Goal: Navigation & Orientation: Find specific page/section

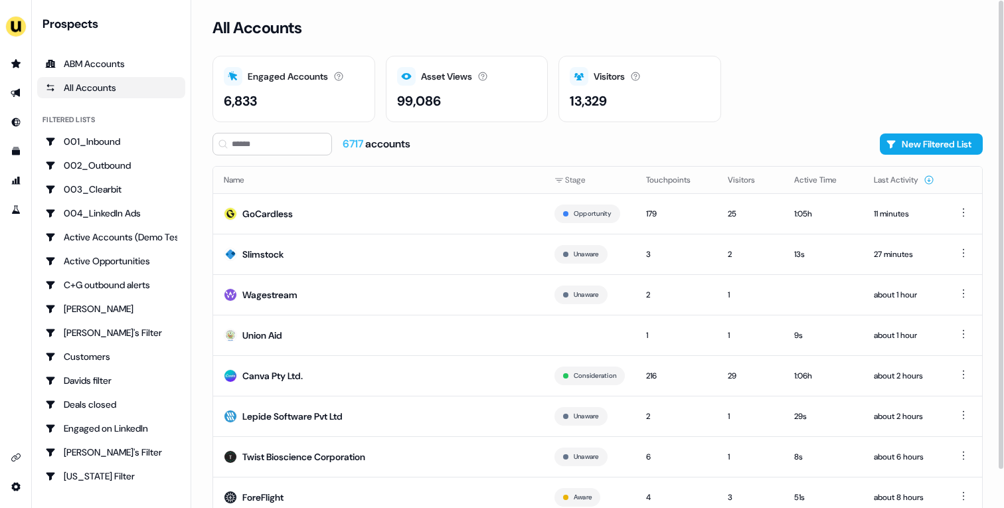
scroll to position [41, 0]
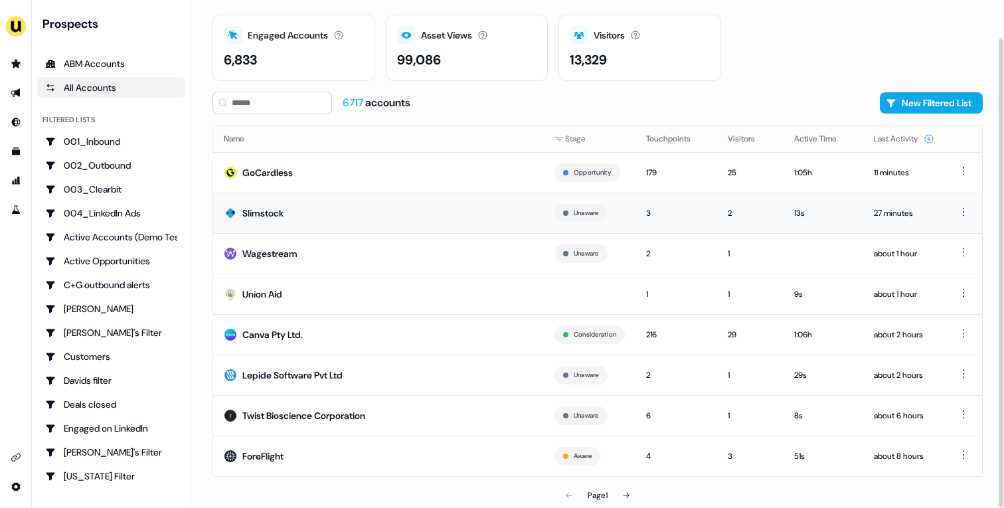
click at [424, 209] on td "Slimstock" at bounding box center [378, 213] width 331 height 41
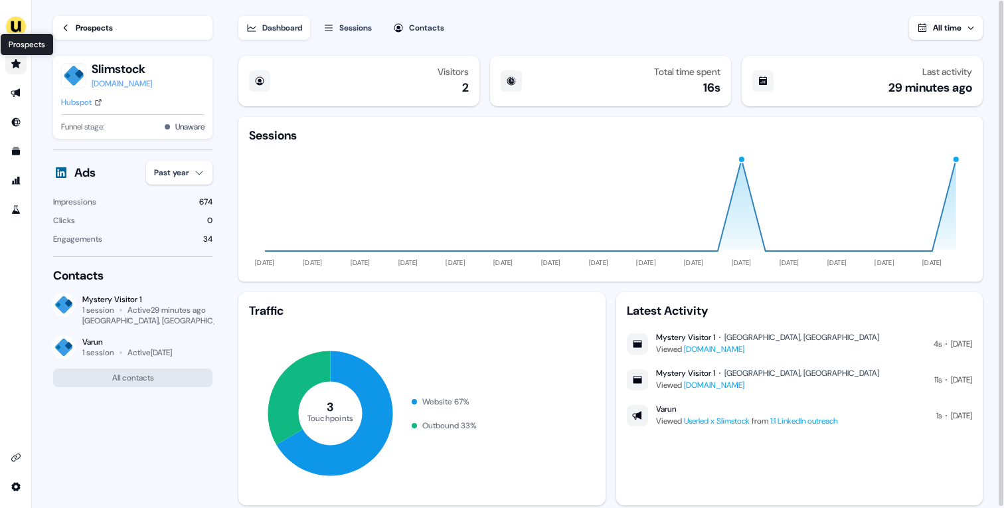
click at [21, 62] on icon "Go to prospects" at bounding box center [16, 63] width 11 height 11
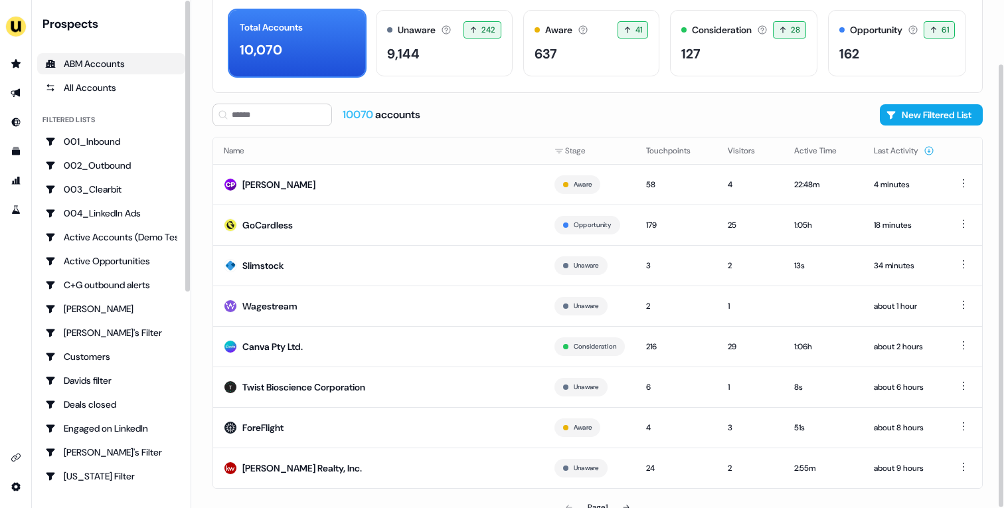
scroll to position [73, 0]
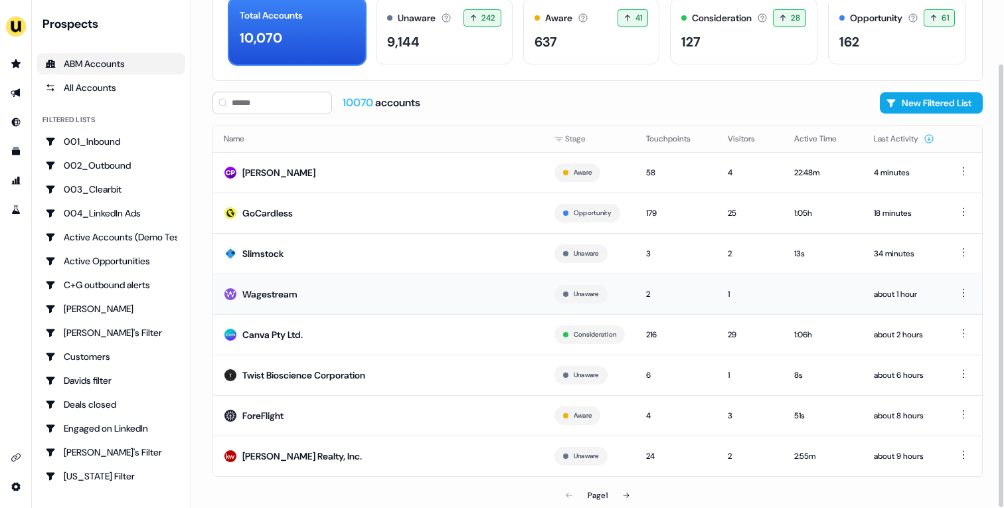
click at [389, 303] on td "Wagestream" at bounding box center [378, 294] width 331 height 41
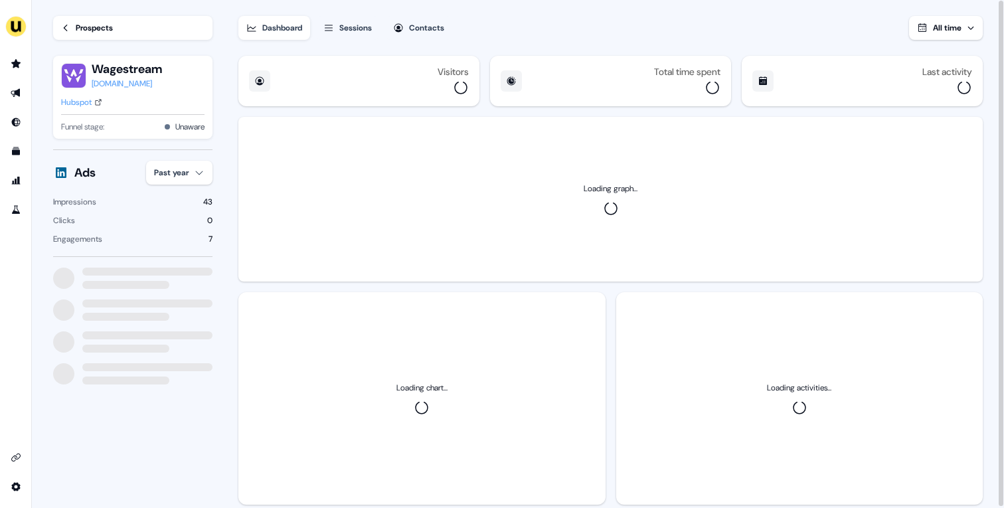
click at [185, 181] on html "For the best experience switch devices to a bigger screen. Go to [DOMAIN_NAME] …" at bounding box center [502, 254] width 1004 height 508
click at [195, 240] on div "Last 30 days" at bounding box center [187, 243] width 78 height 21
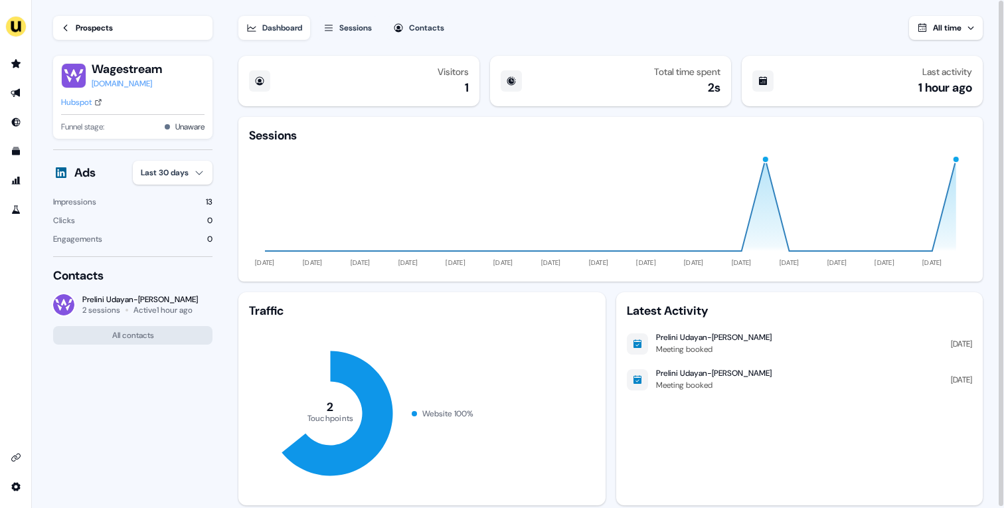
click at [82, 102] on div "Hubspot" at bounding box center [76, 102] width 31 height 13
click at [105, 33] on div "Prospects" at bounding box center [94, 27] width 37 height 13
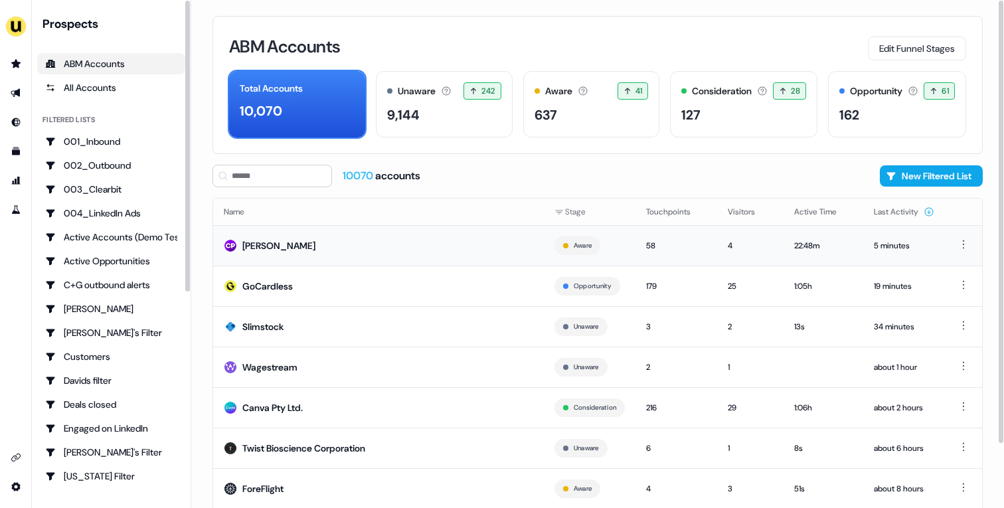
click at [341, 257] on td "[PERSON_NAME]" at bounding box center [378, 245] width 331 height 41
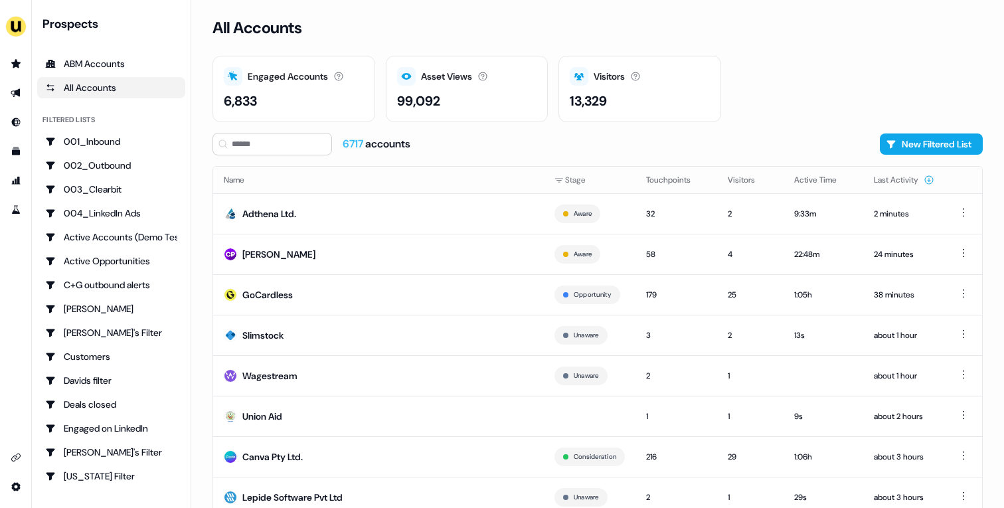
scroll to position [41, 0]
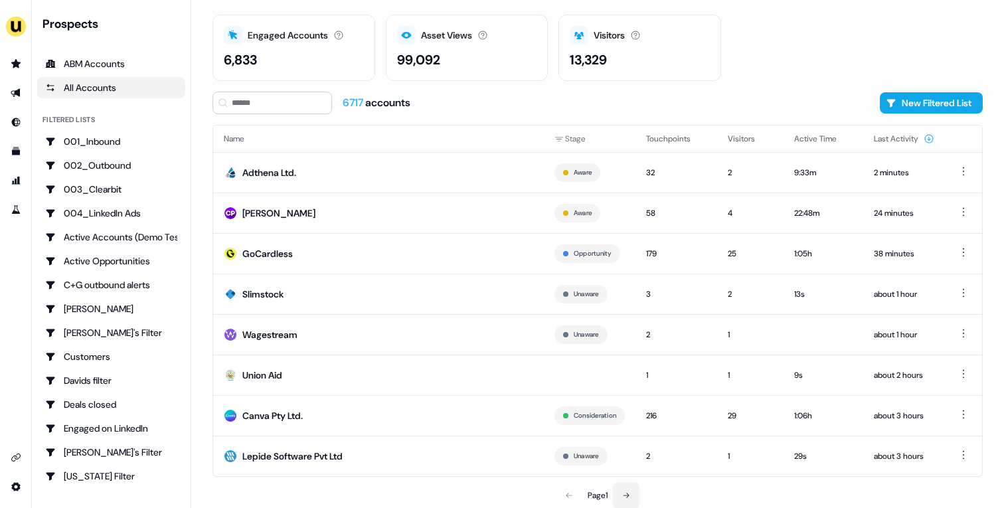
click at [636, 496] on button at bounding box center [626, 495] width 27 height 27
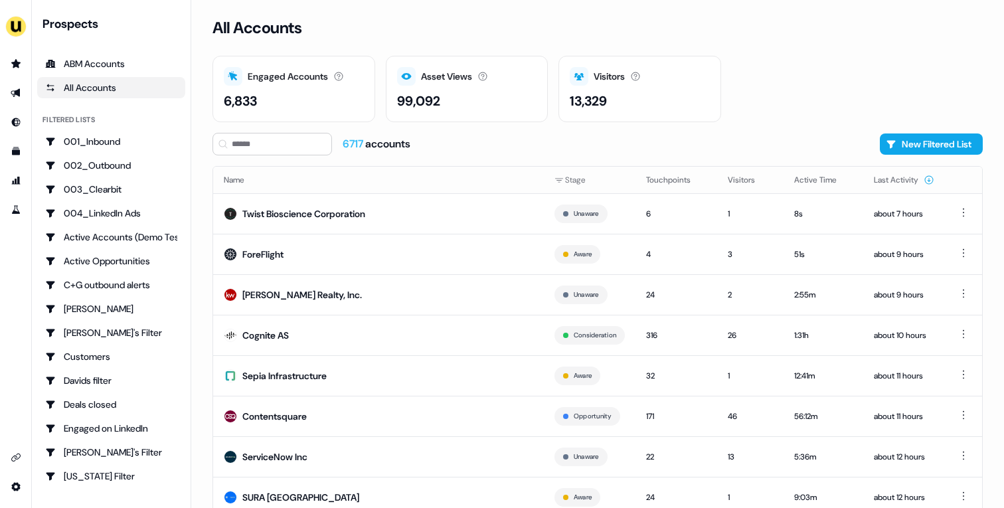
scroll to position [41, 0]
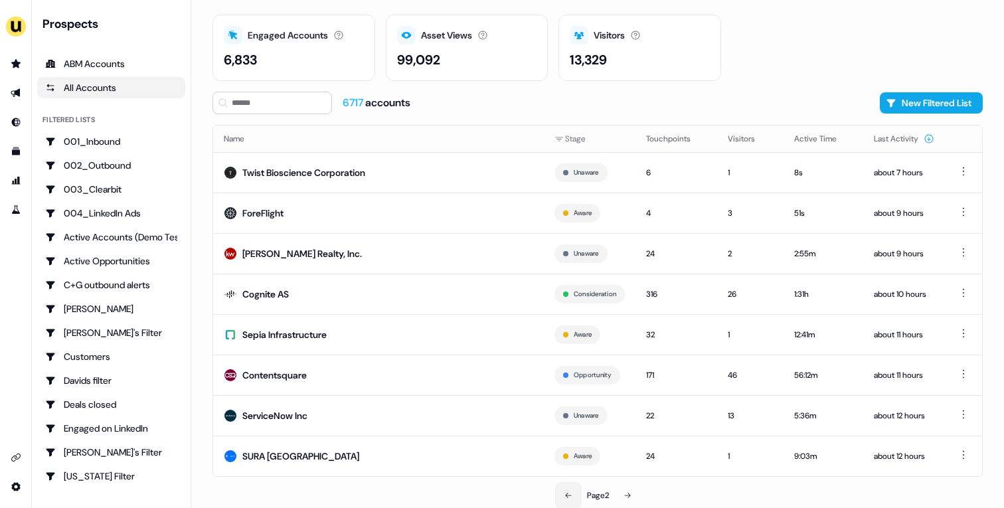
click at [572, 493] on button at bounding box center [568, 495] width 27 height 27
